Goal: Transaction & Acquisition: Purchase product/service

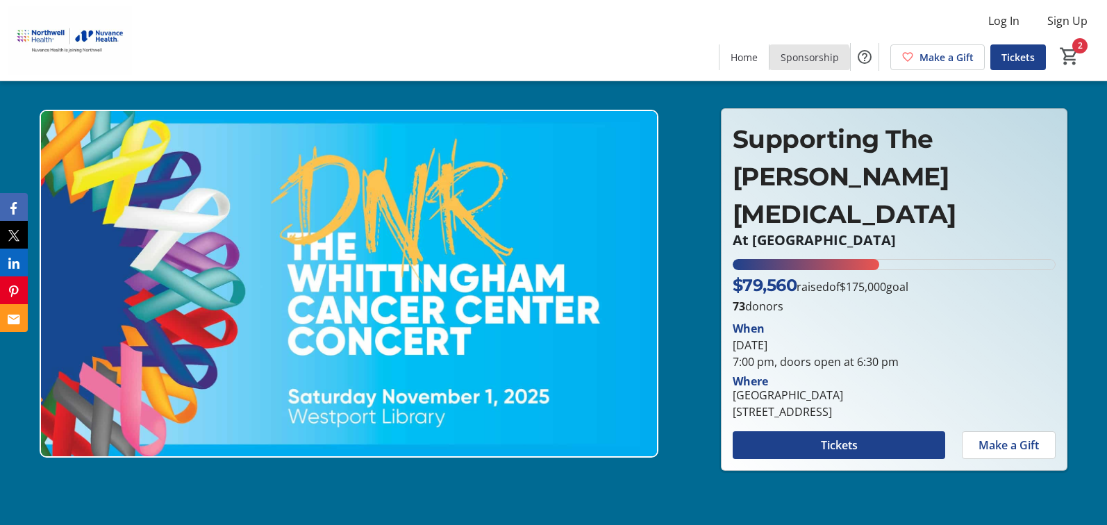
click at [802, 68] on span at bounding box center [809, 56] width 81 height 33
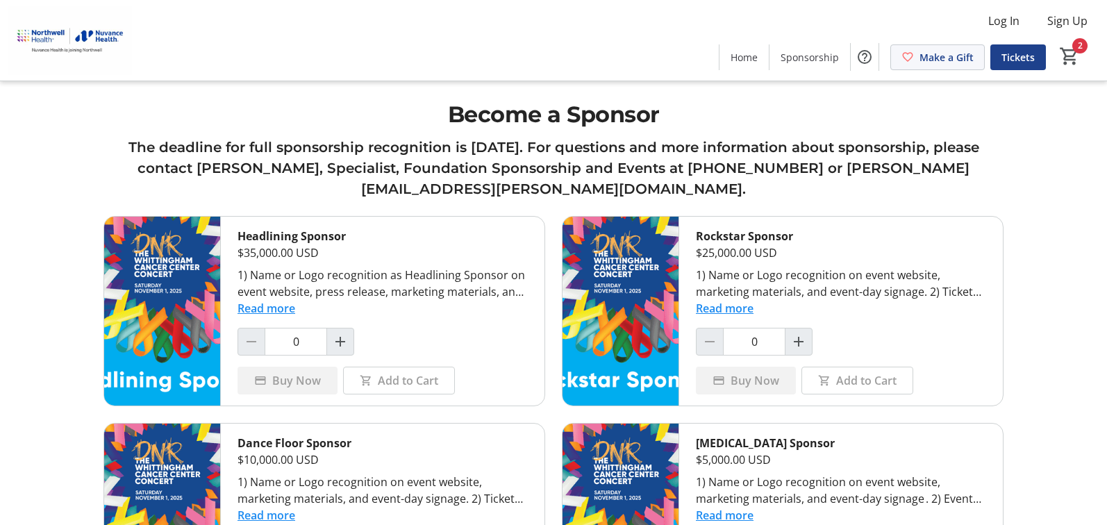
click at [917, 58] on span at bounding box center [937, 56] width 93 height 33
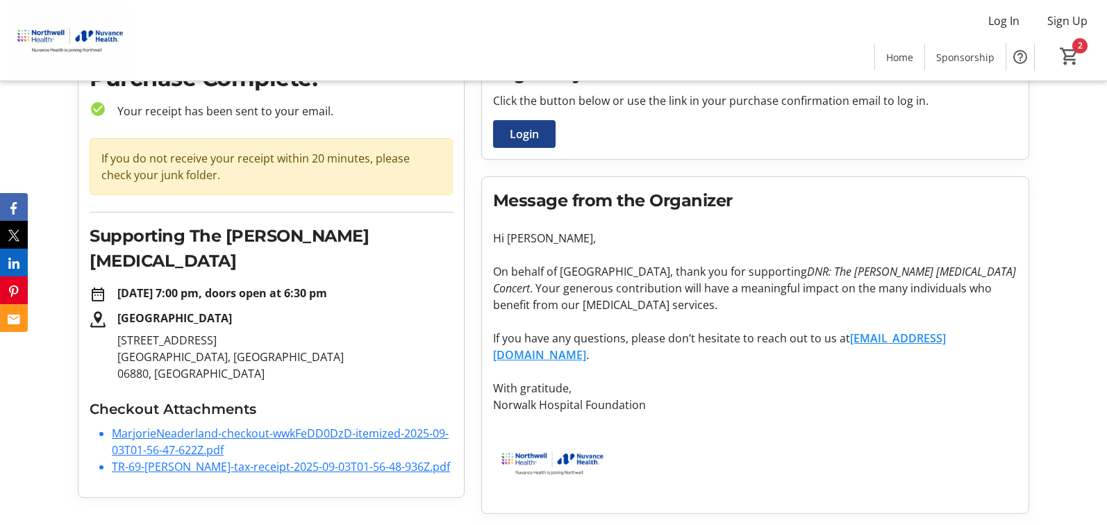
scroll to position [77, 0]
click at [233, 431] on link "MarjorieNeaderland-checkout-wwkFeDD0DzD-itemized-2025-09-03T01-56-47-622Z.pdf" at bounding box center [280, 442] width 337 height 32
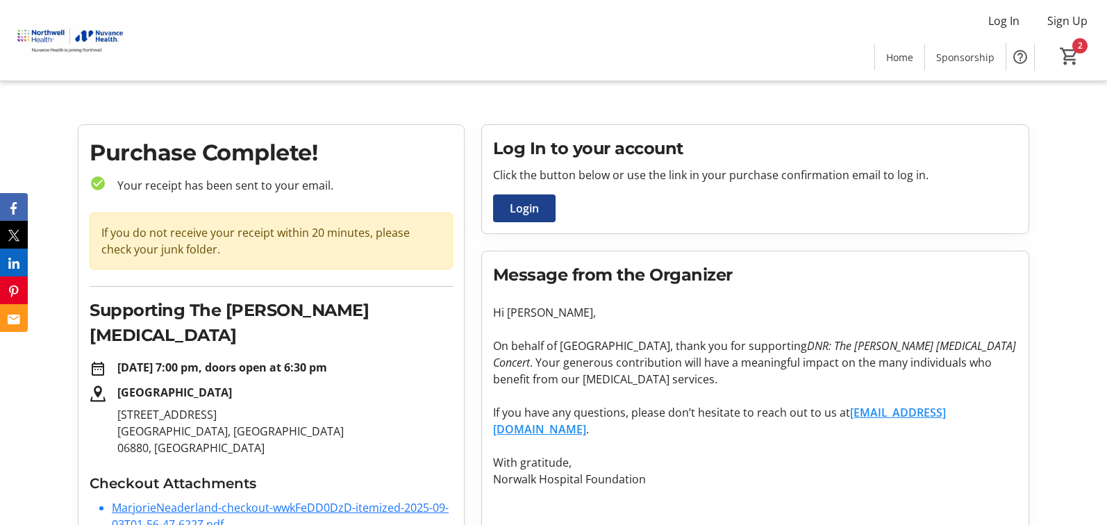
scroll to position [0, 0]
